Goal: Find specific page/section: Find specific page/section

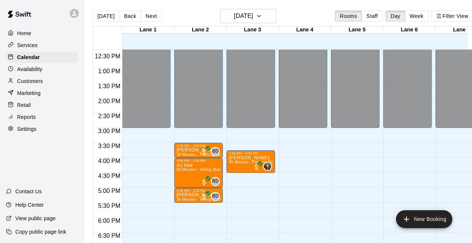
scroll to position [370, 0]
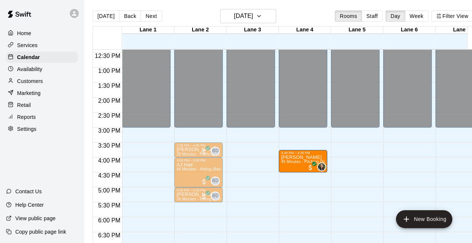
drag, startPoint x: 248, startPoint y: 156, endPoint x: 285, endPoint y: 159, distance: 37.1
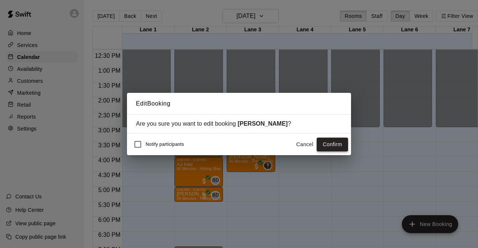
click at [326, 148] on button "Confirm" at bounding box center [332, 145] width 31 height 14
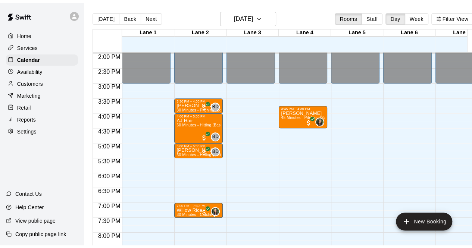
scroll to position [418, 0]
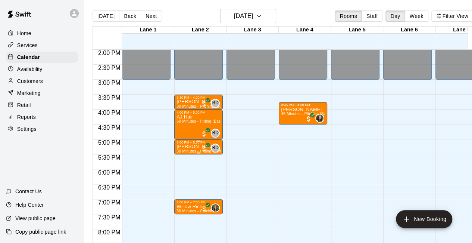
click at [185, 146] on p "[PERSON_NAME]" at bounding box center [199, 146] width 44 height 0
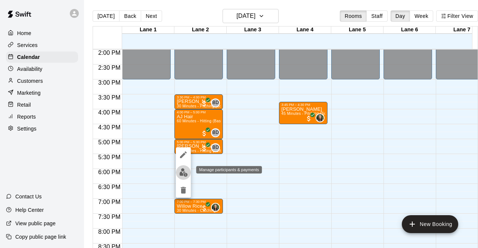
click at [185, 169] on img "edit" at bounding box center [183, 172] width 9 height 9
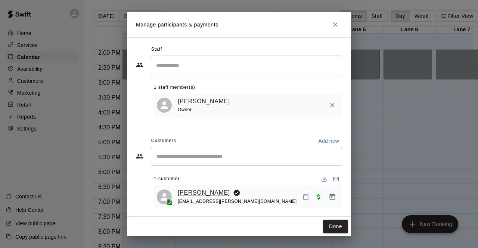
click at [193, 192] on link "[PERSON_NAME]" at bounding box center [204, 193] width 52 height 10
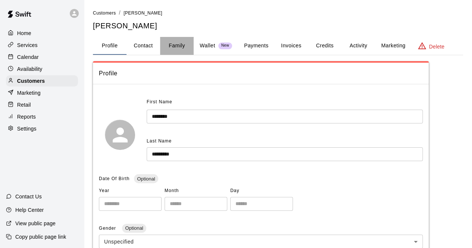
click at [178, 52] on button "Family" at bounding box center [177, 46] width 34 height 18
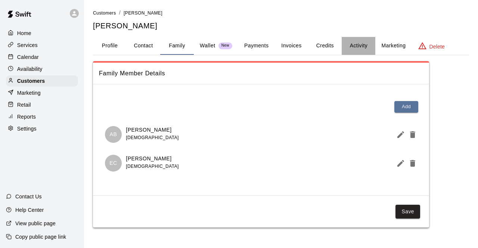
click at [360, 43] on button "Activity" at bounding box center [359, 46] width 34 height 18
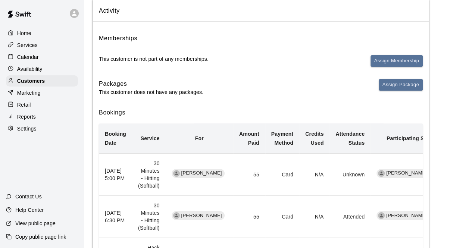
scroll to position [62, 0]
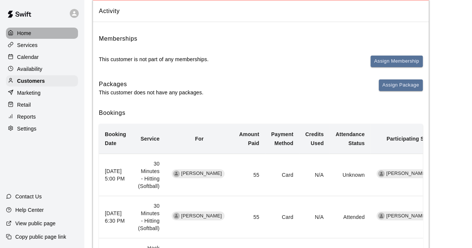
click at [34, 30] on div "Home" at bounding box center [42, 33] width 72 height 11
